Goal: Communication & Community: Answer question/provide support

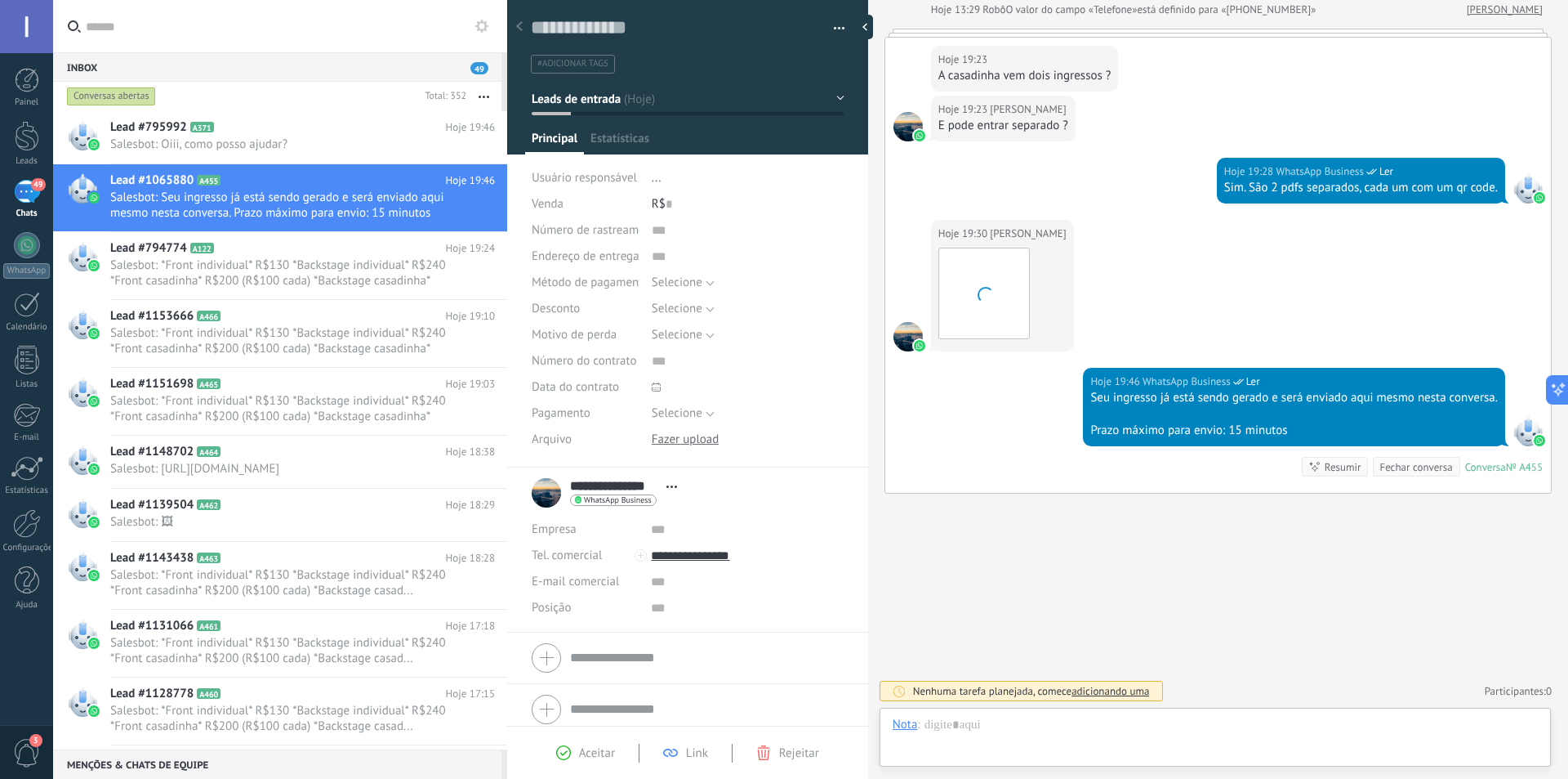
scroll to position [24, 0]
click at [985, 289] on img at bounding box center [984, 293] width 90 height 90
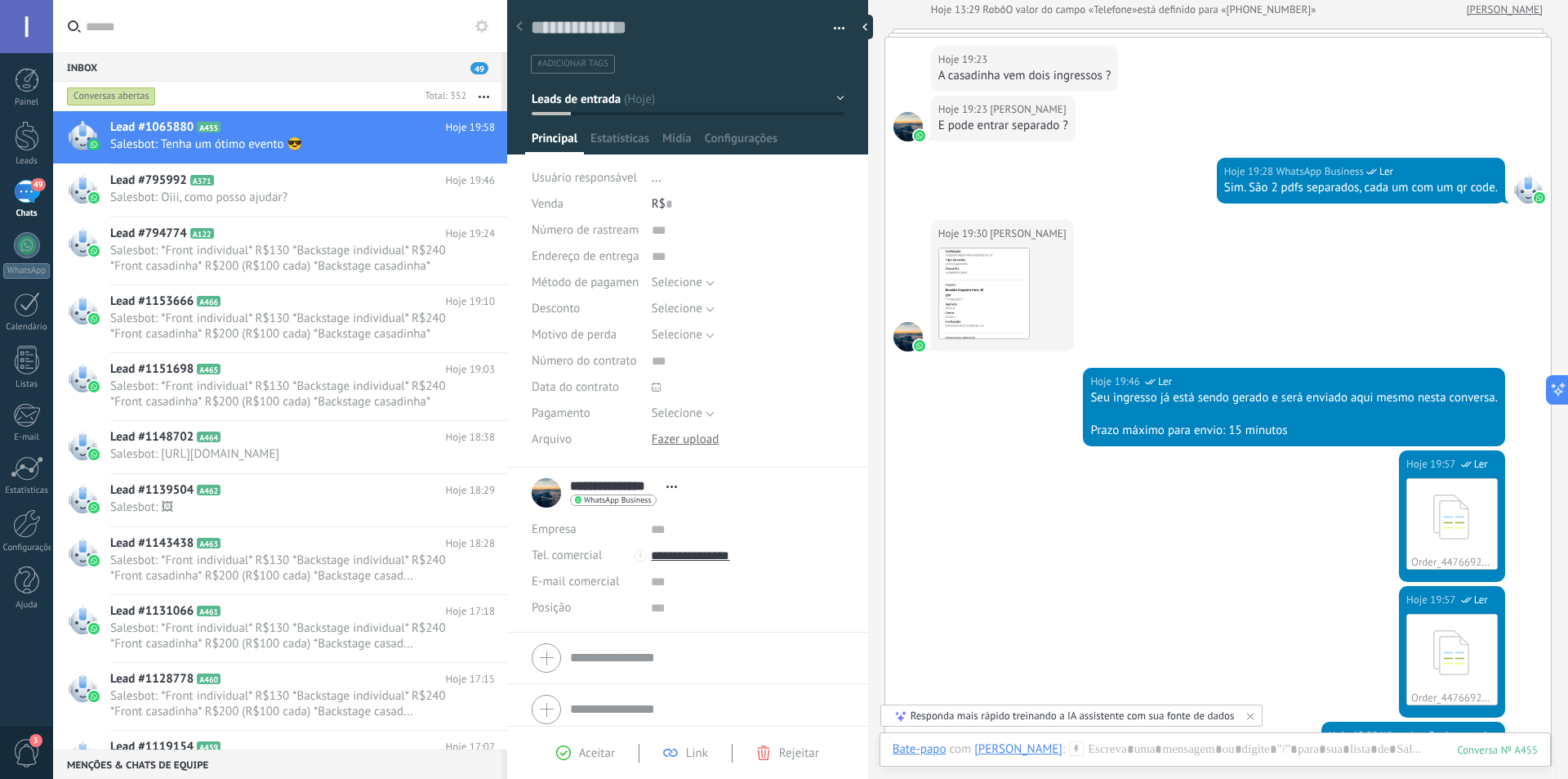
scroll to position [961, 0]
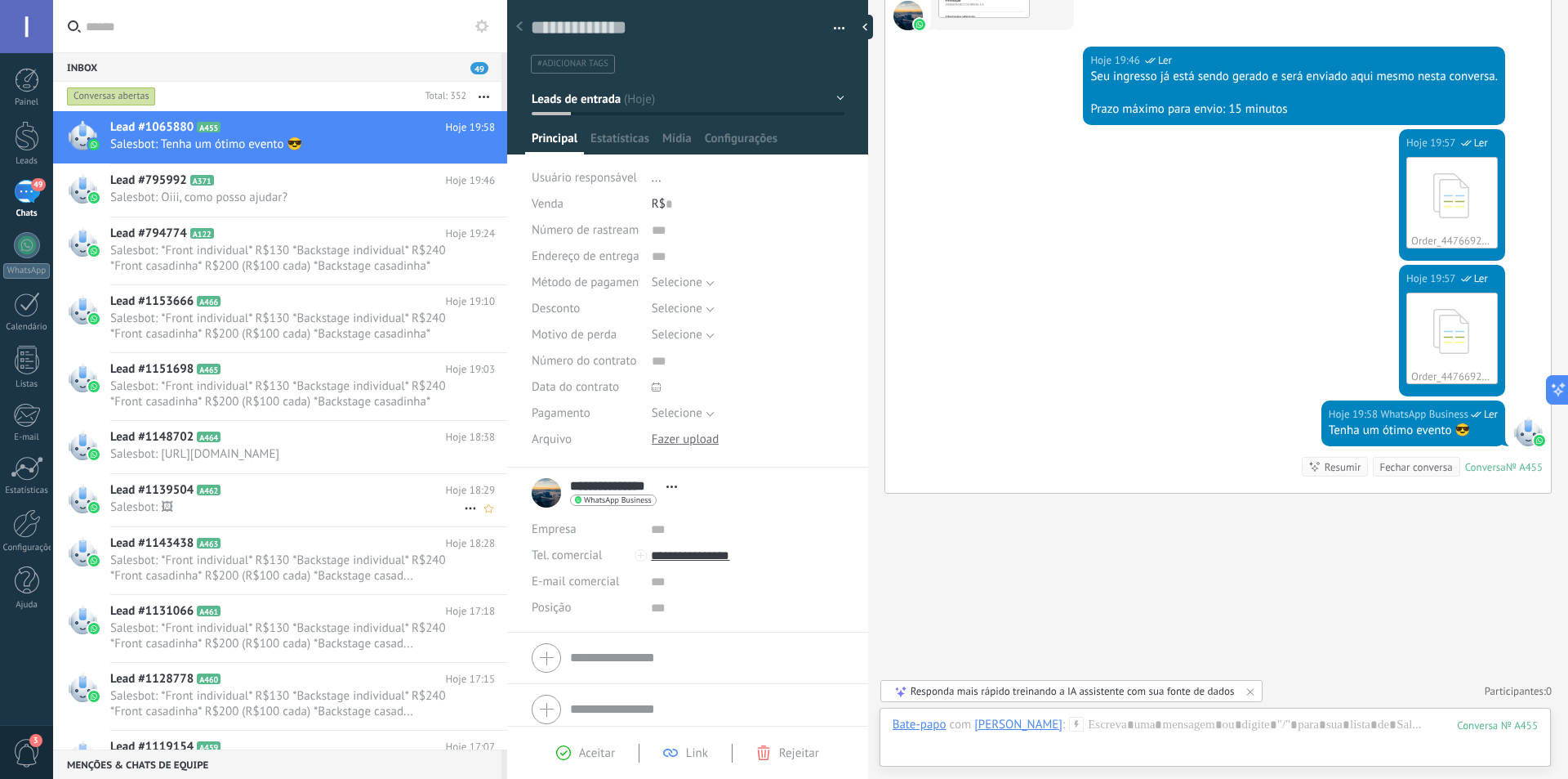
click at [297, 515] on span "Salesbot: 🖼" at bounding box center [286, 507] width 353 height 16
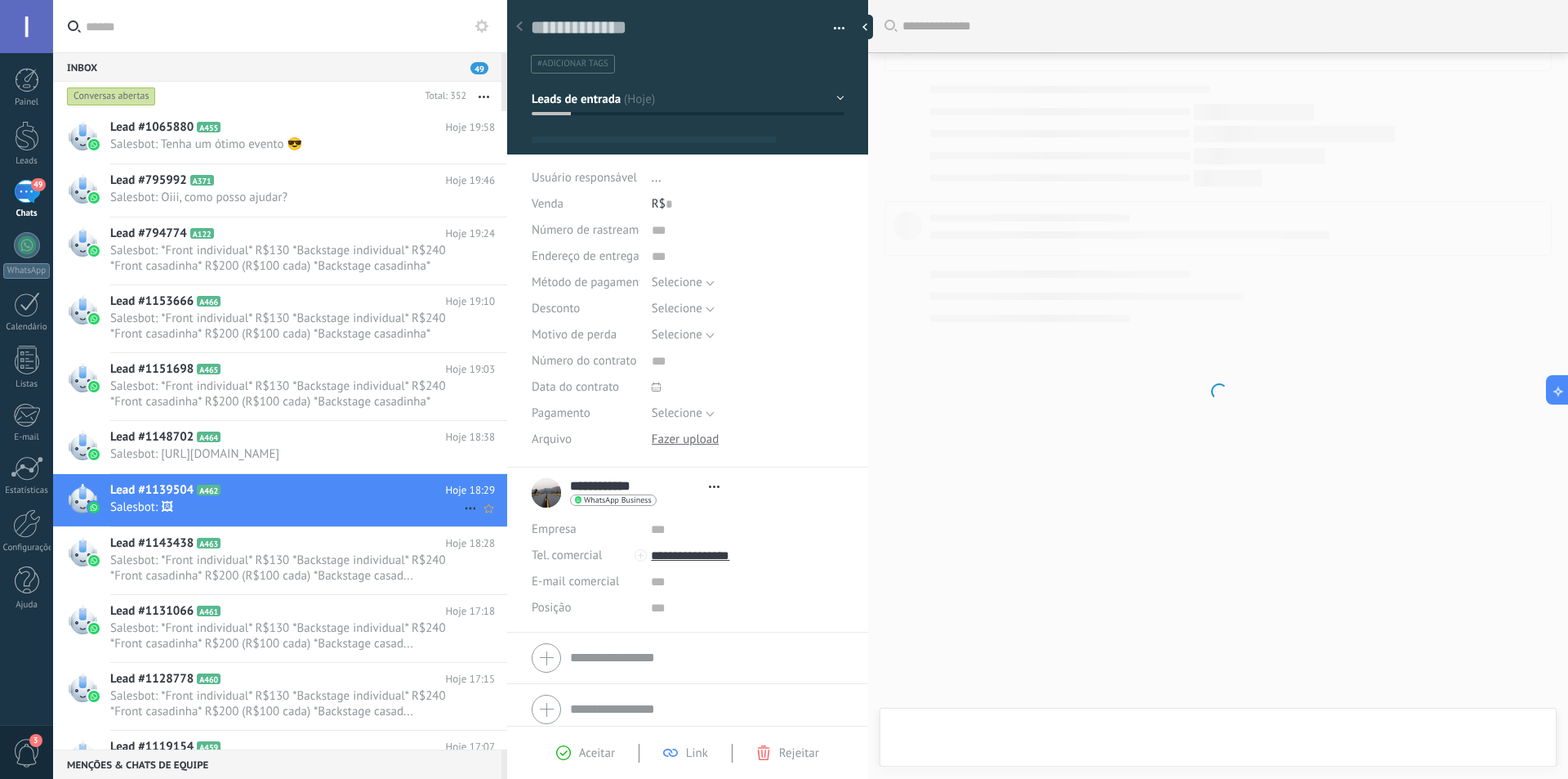
scroll to position [24, 0]
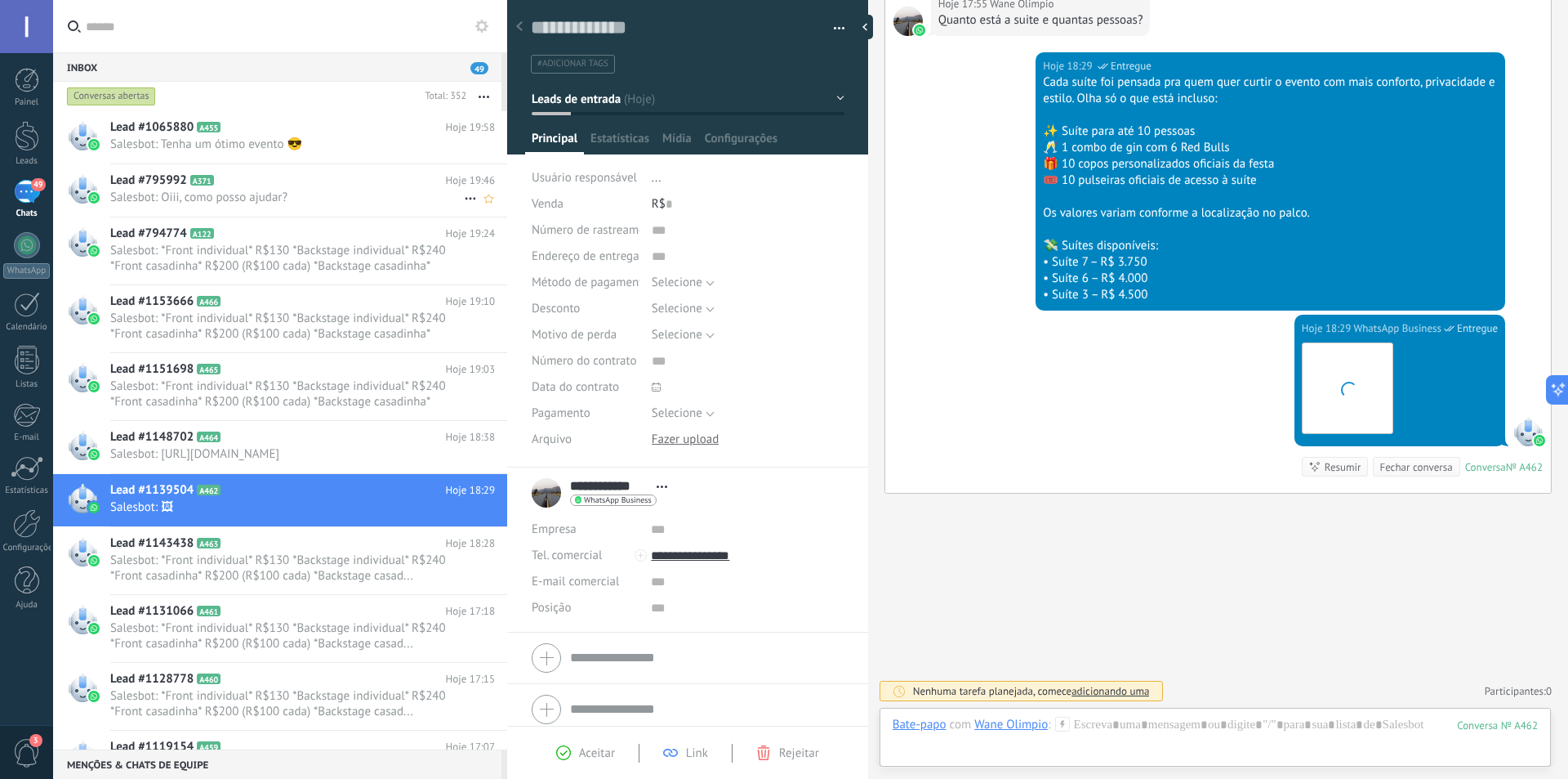
click at [275, 195] on span "Salesbot: Oiii, como posso ajudar?" at bounding box center [286, 198] width 353 height 16
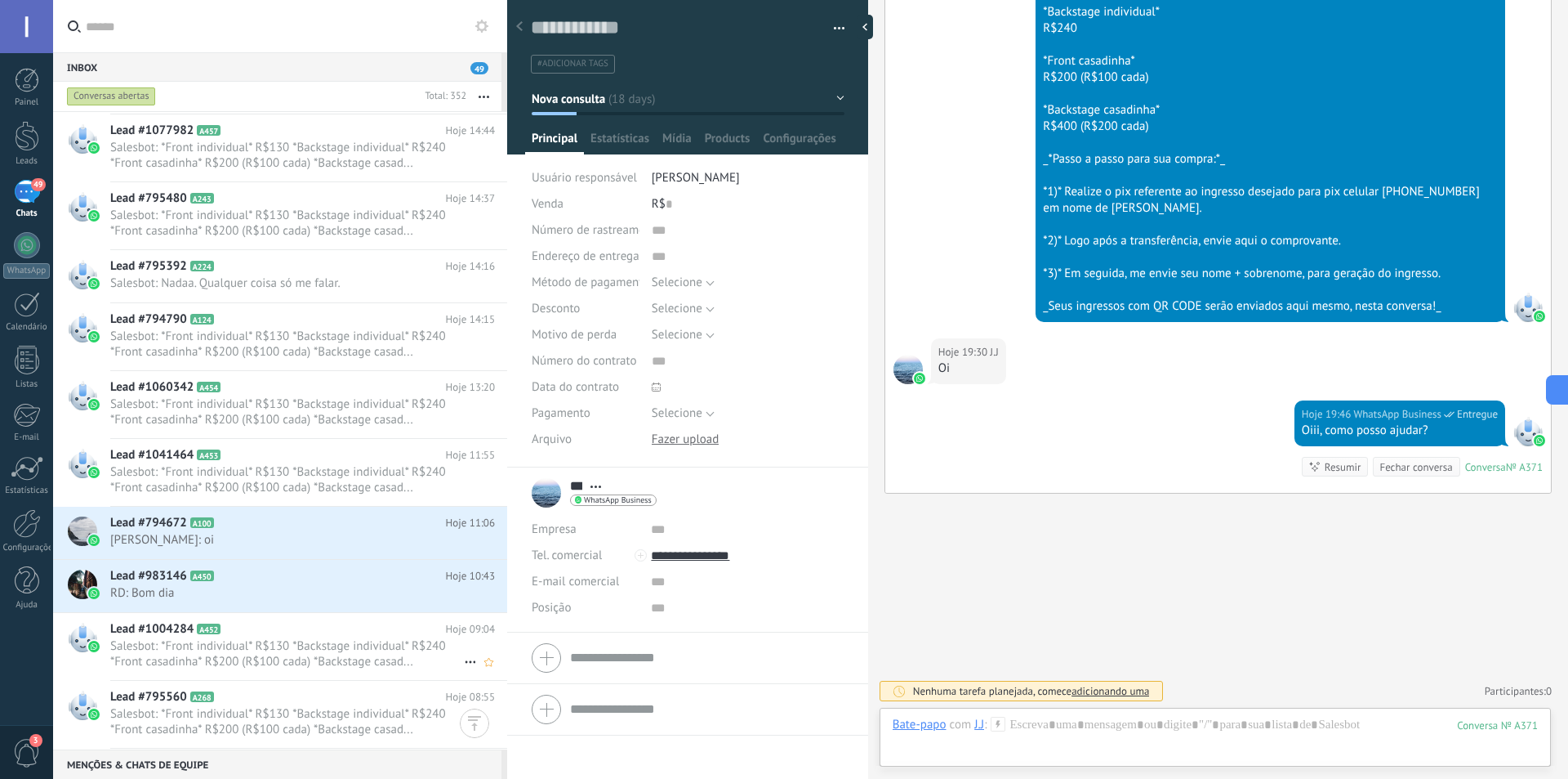
scroll to position [900, 0]
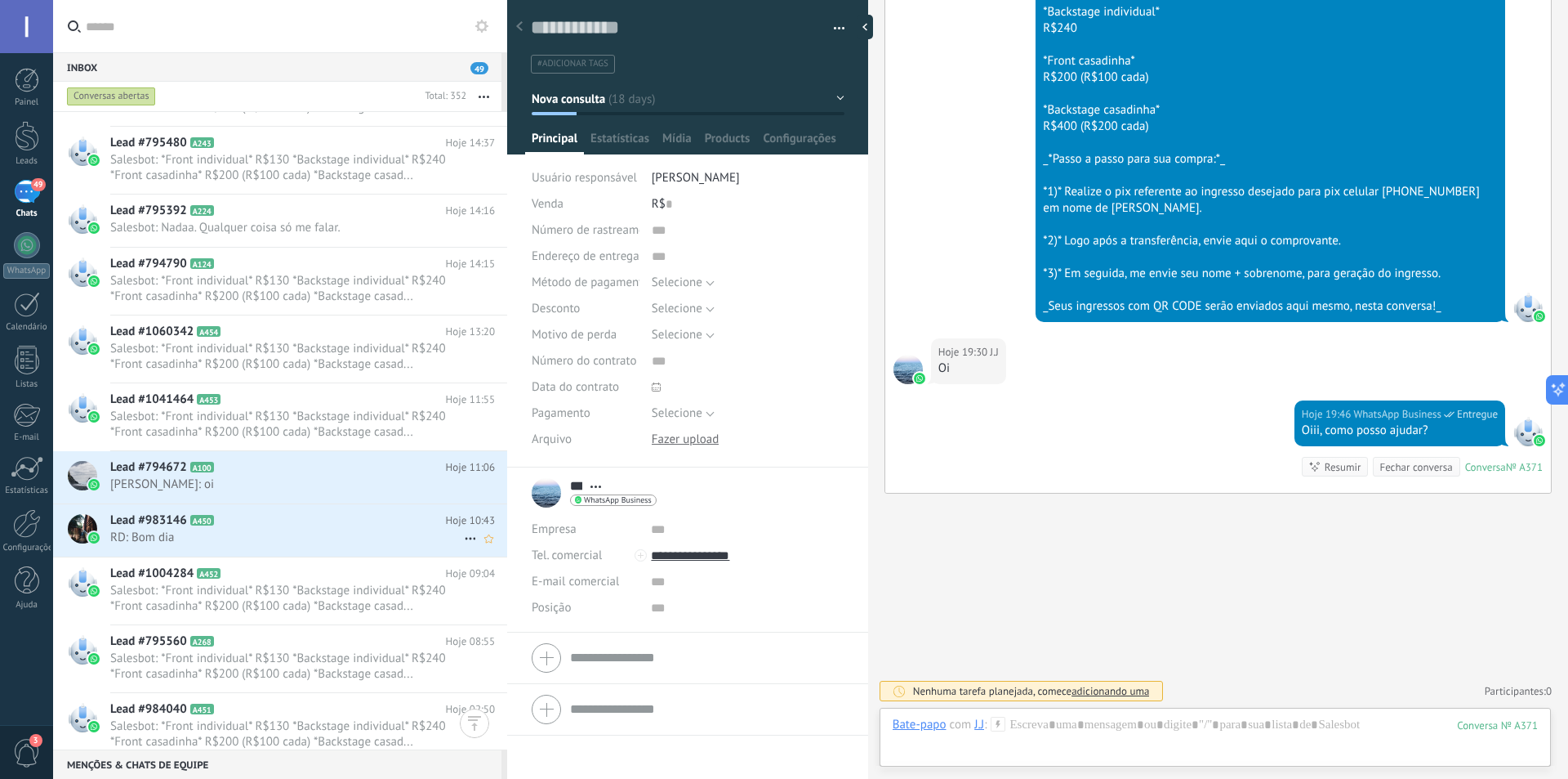
click at [231, 520] on icon at bounding box center [227, 520] width 17 height 17
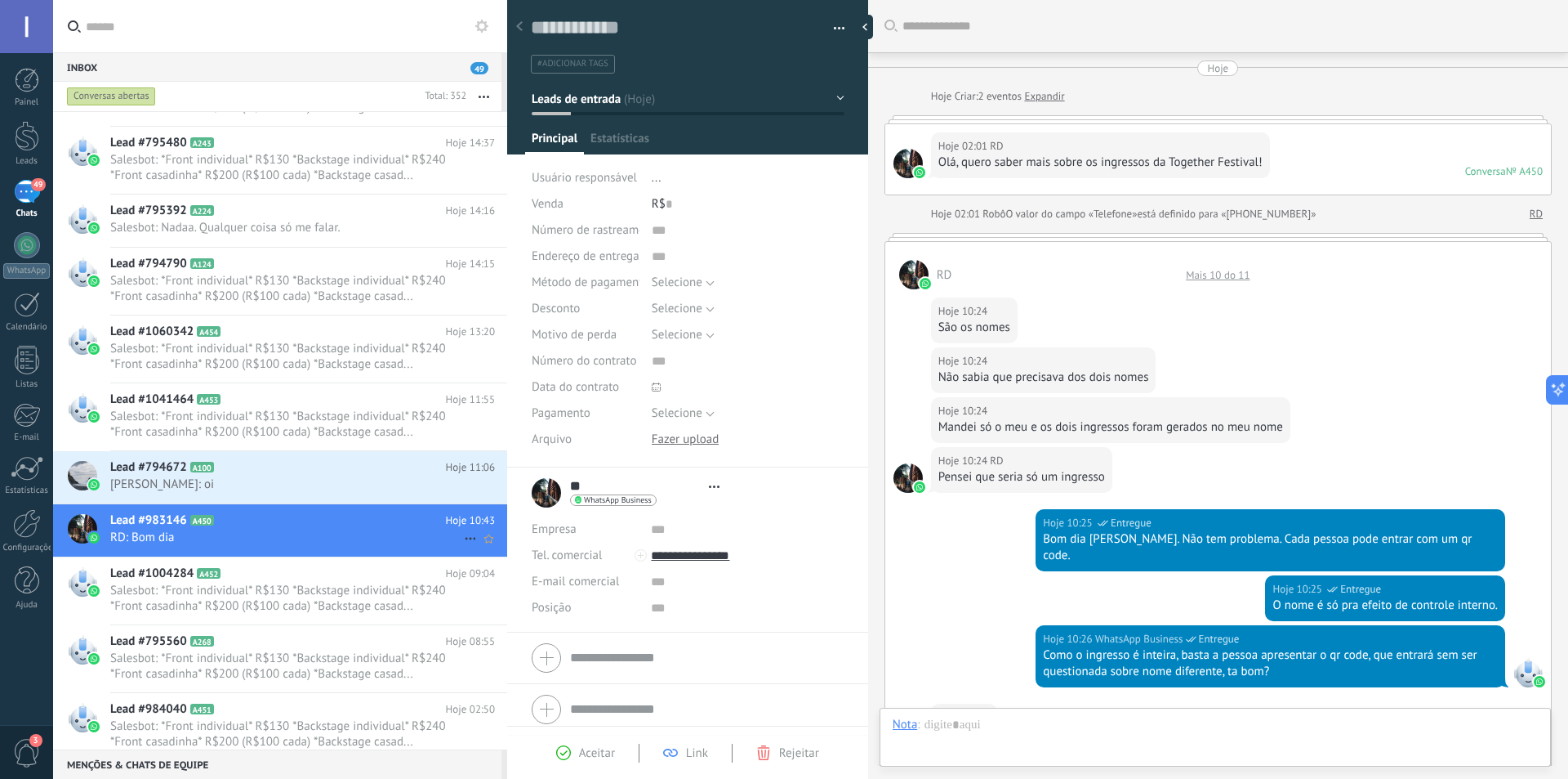
type textarea "**********"
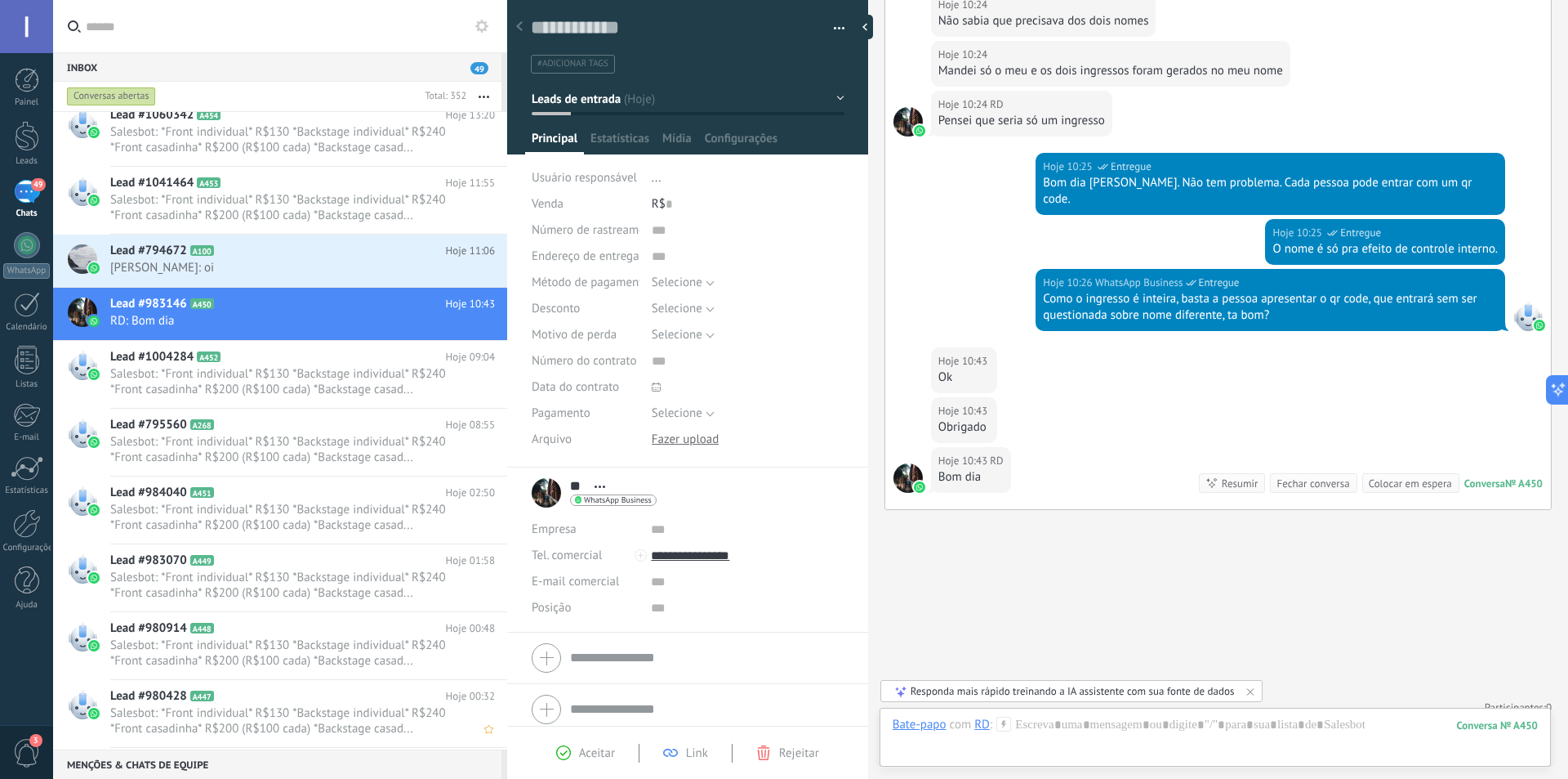
scroll to position [1145, 0]
